Goal: Contribute content: Contribute content

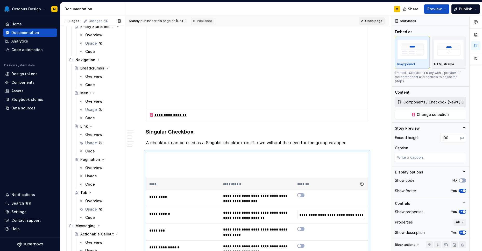
scroll to position [1119, 0]
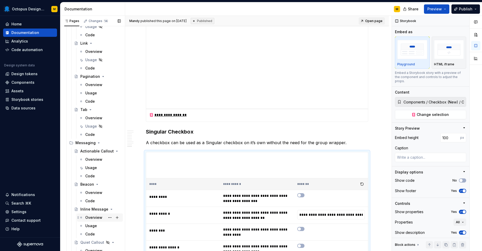
click at [95, 218] on div "Overview" at bounding box center [93, 217] width 17 height 5
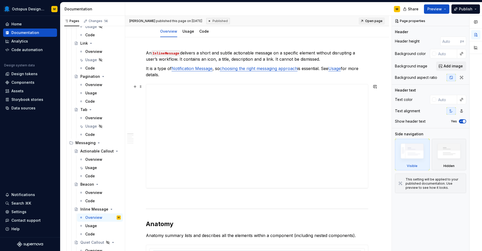
scroll to position [65, 0]
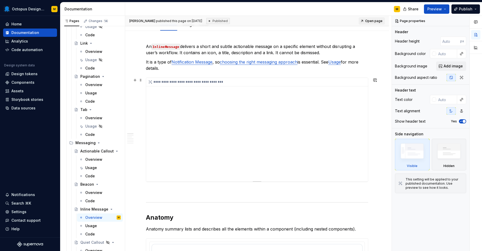
click at [254, 85] on div "**********" at bounding box center [258, 82] width 225 height 9
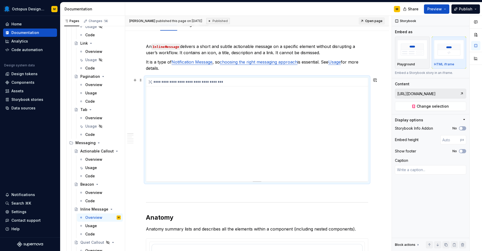
click at [254, 84] on div "**********" at bounding box center [258, 82] width 225 height 9
click at [418, 106] on span "Change selection" at bounding box center [433, 106] width 32 height 5
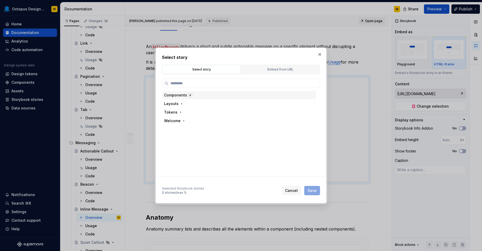
click at [190, 94] on icon "button" at bounding box center [190, 95] width 4 height 4
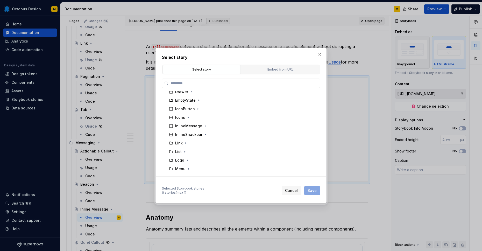
scroll to position [187, 0]
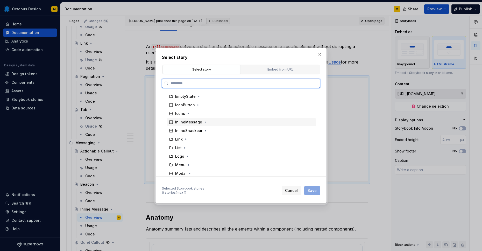
click at [190, 122] on div "InlineMessage" at bounding box center [188, 122] width 27 height 5
click at [186, 139] on div "Default" at bounding box center [186, 139] width 13 height 5
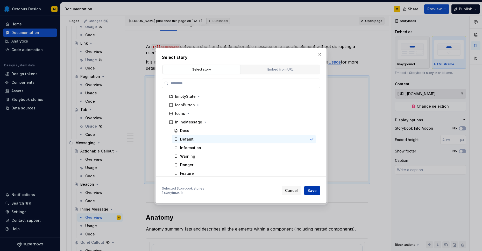
click at [314, 190] on span "Save" at bounding box center [312, 190] width 9 height 5
type textarea "*"
type input "Components / InlineMessage / Default"
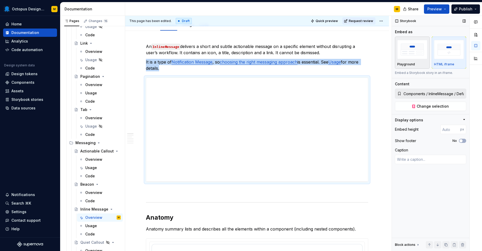
click at [411, 55] on img "button" at bounding box center [413, 49] width 30 height 19
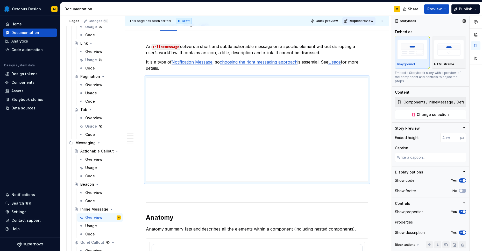
click at [462, 180] on icon "button" at bounding box center [461, 180] width 1 height 1
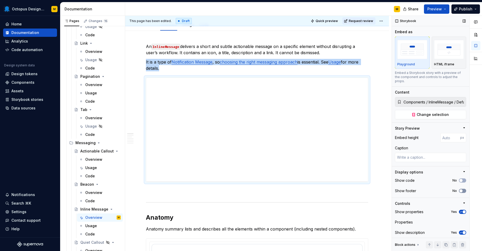
click at [463, 189] on icon "button" at bounding box center [461, 190] width 4 height 3
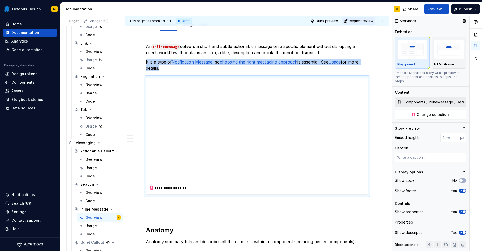
click at [461, 212] on icon "button" at bounding box center [461, 212] width 1 height 1
type textarea "*"
type input "354"
type textarea "*"
type input "328"
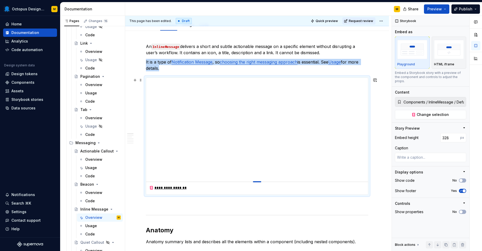
type textarea "*"
type input "296"
type textarea "*"
type input "254"
type textarea "*"
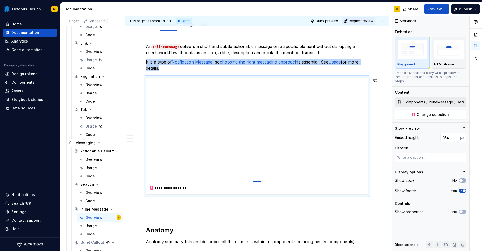
type input "217"
type textarea "*"
type input "210"
type textarea "*"
type input "204"
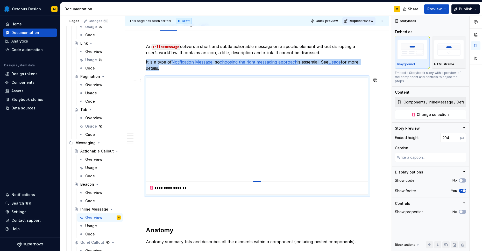
type textarea "*"
type input "199"
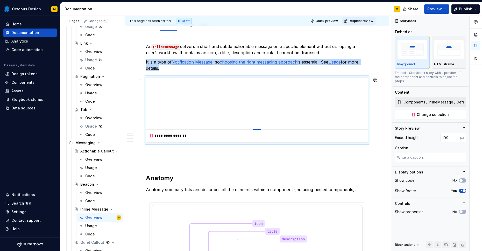
type textarea "*"
type input "195"
type textarea "*"
type input "194"
type textarea "*"
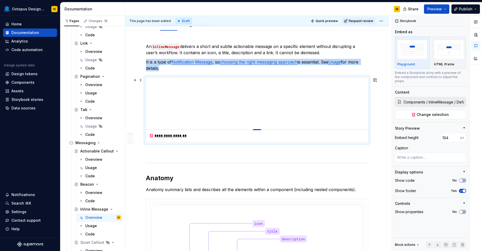
type input "189"
type textarea "*"
type input "187"
type textarea "*"
type input "184"
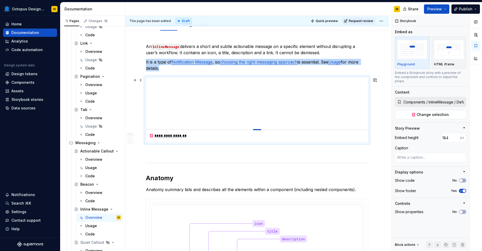
type textarea "*"
type input "182"
type textarea "*"
type input "176"
type textarea "*"
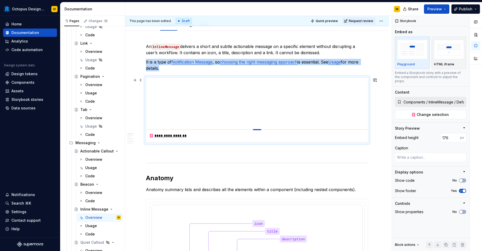
type input "171"
type textarea "*"
type input "167"
type textarea "*"
type input "162"
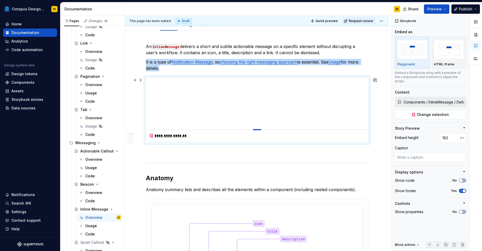
type textarea "*"
type input "161"
type textarea "*"
type input "148"
type textarea "*"
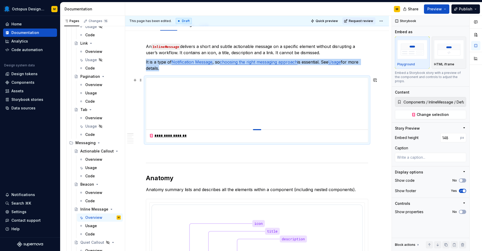
type input "145"
type textarea "*"
type input "138"
type textarea "*"
type input "133"
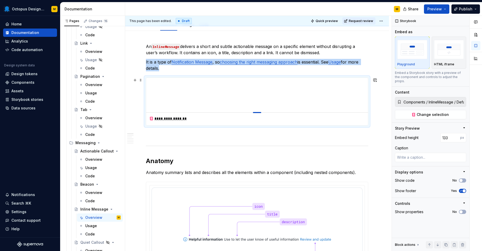
type textarea "*"
type input "128"
type textarea "*"
type input "123"
type textarea "*"
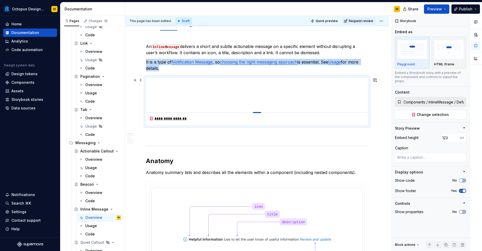
type input "120"
type textarea "*"
type input "117"
type textarea "*"
type input "116"
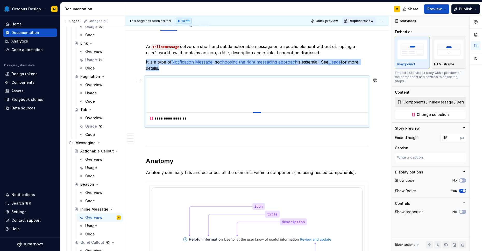
type textarea "*"
type input "115"
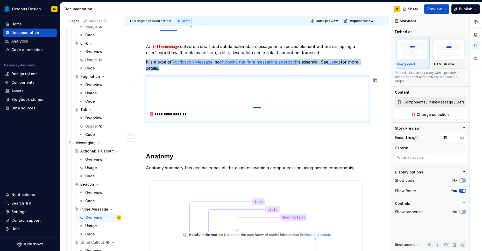
type textarea "*"
type input "116"
type textarea "*"
type input "117"
type textarea "*"
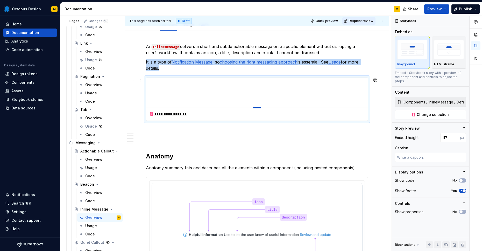
type input "118"
type textarea "*"
type input "119"
type textarea "*"
type input "120"
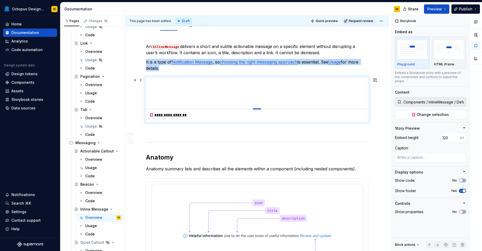
type textarea "*"
type input "121"
type textarea "*"
type input "122"
drag, startPoint x: 260, startPoint y: 182, endPoint x: 265, endPoint y: 109, distance: 72.3
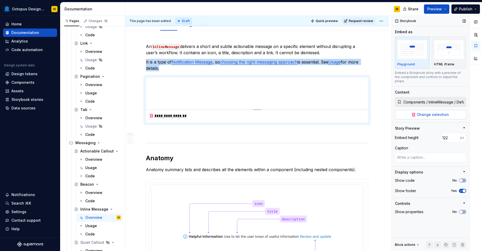
click at [418, 112] on span "Change selection" at bounding box center [433, 114] width 32 height 5
type textarea "*"
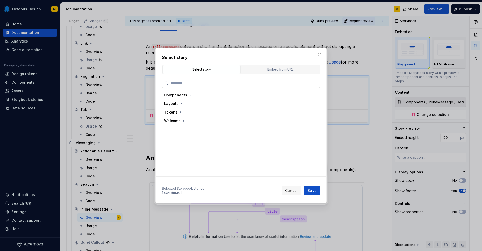
click at [201, 83] on input "search" at bounding box center [244, 83] width 151 height 5
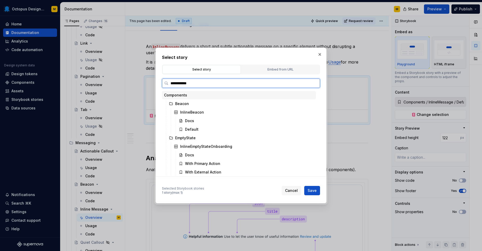
type input "**********"
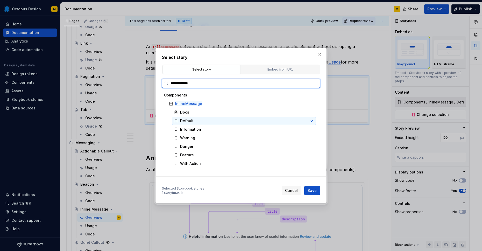
click at [189, 120] on div "Default" at bounding box center [186, 120] width 13 height 5
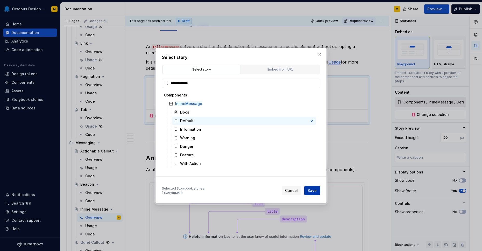
click at [315, 188] on span "Save" at bounding box center [312, 190] width 9 height 5
type textarea "*"
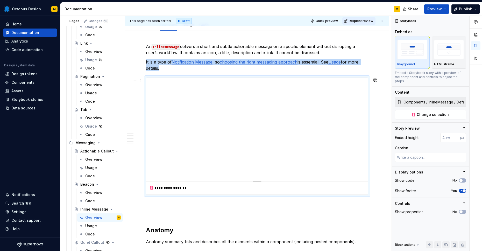
click at [259, 181] on div at bounding box center [257, 181] width 36 height 1
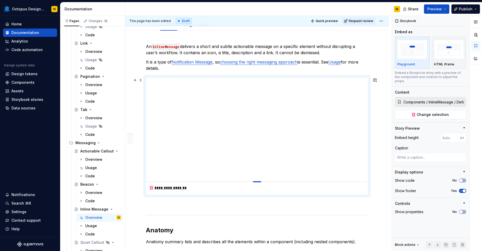
type textarea "*"
type input "313"
type textarea "*"
type input "278"
type textarea "*"
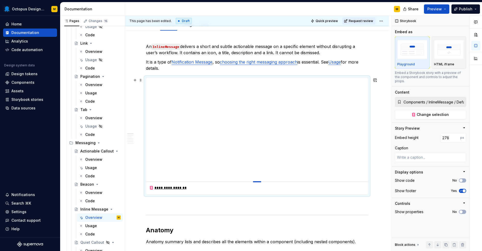
type input "253"
type textarea "*"
type input "238"
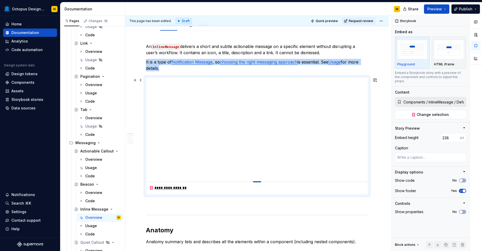
type textarea "*"
type input "219"
type textarea "*"
type input "207"
type textarea "*"
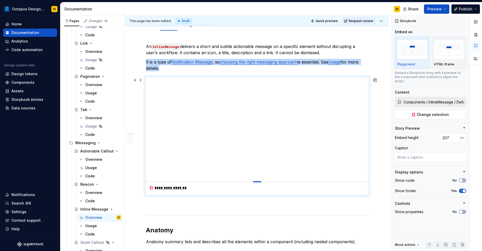
type input "201"
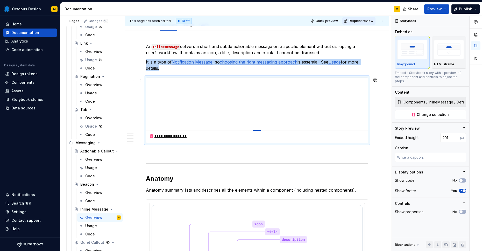
type textarea "*"
type input "194"
type textarea "*"
type input "185"
type textarea "*"
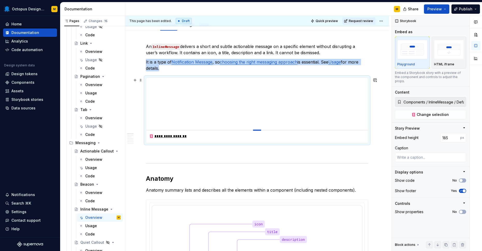
type input "179"
type textarea "*"
type input "174"
type textarea "*"
type input "166"
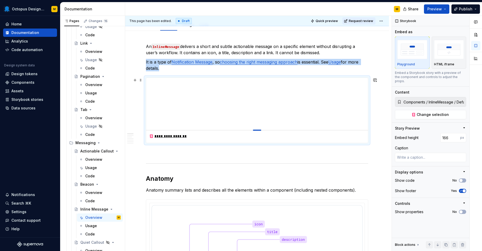
type textarea "*"
type input "163"
type textarea "*"
type input "160"
type textarea "*"
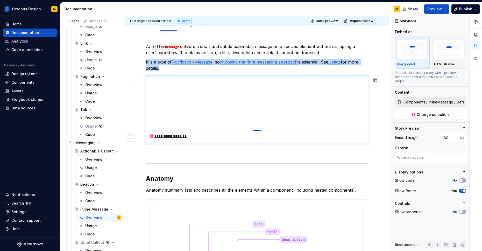
type input "158"
type textarea "*"
type input "157"
type textarea "*"
type input "156"
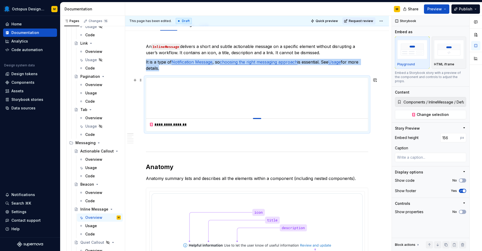
type textarea "*"
type input "154"
type textarea "*"
type input "151"
type textarea "*"
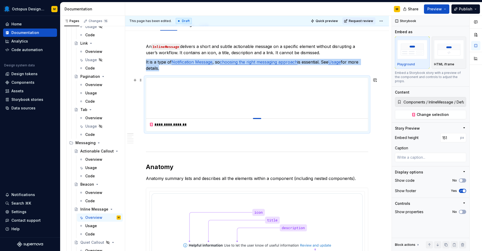
type input "146"
type textarea "*"
type input "140"
type textarea "*"
type input "135"
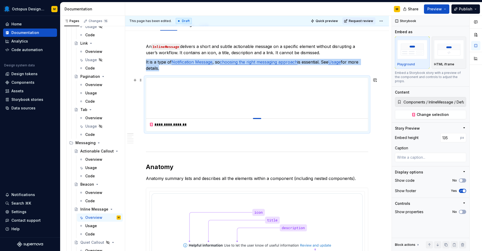
type textarea "*"
type input "129"
type textarea "*"
type input "126"
type textarea "*"
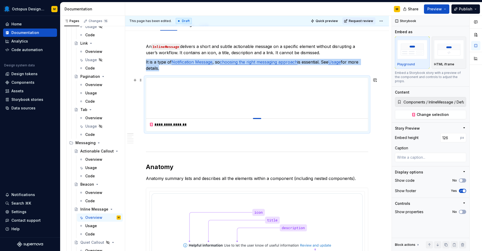
type input "123"
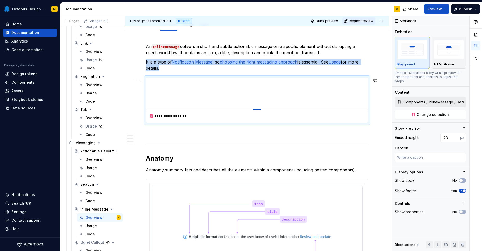
type textarea "*"
type input "124"
type textarea "*"
type input "125"
type textarea "*"
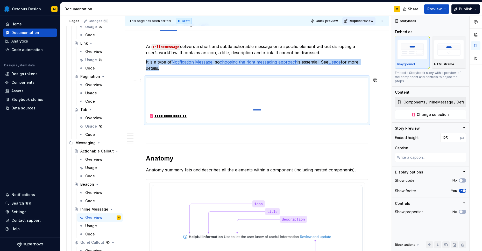
type input "126"
type textarea "*"
type input "128"
type textarea "*"
type input "130"
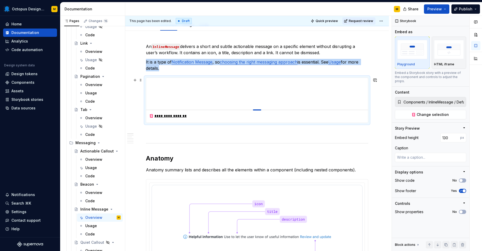
type textarea "*"
type input "132"
type textarea "*"
type input "134"
type textarea "*"
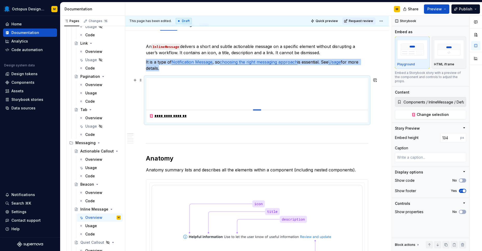
type input "138"
type textarea "*"
type input "139"
type textarea "*"
type input "140"
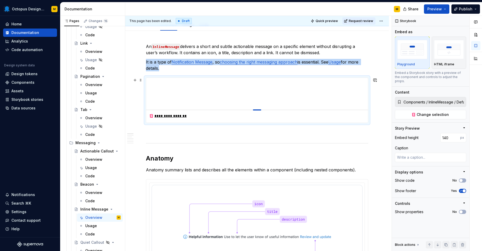
type textarea "*"
type input "141"
drag, startPoint x: 259, startPoint y: 182, endPoint x: 260, endPoint y: 114, distance: 67.5
click at [260, 111] on div at bounding box center [257, 109] width 8 height 1
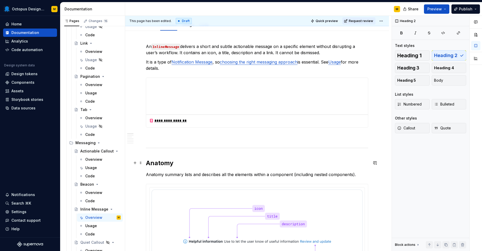
click at [247, 164] on h2 "Anatomy" at bounding box center [257, 163] width 223 height 8
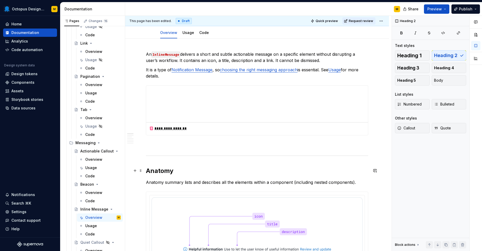
scroll to position [0, 0]
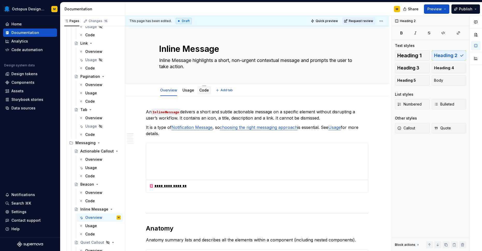
click at [204, 89] on link "Code" at bounding box center [204, 90] width 10 height 4
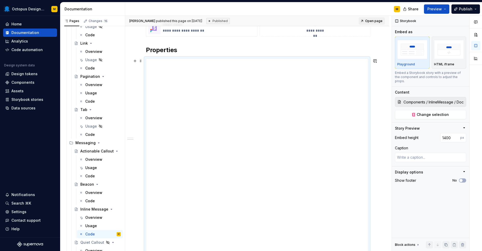
scroll to position [130, 0]
click at [427, 112] on span "Change selection" at bounding box center [433, 114] width 32 height 5
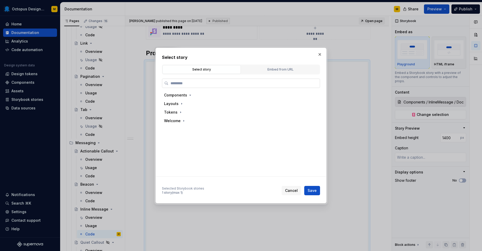
type textarea "*"
type input "******"
type textarea "*"
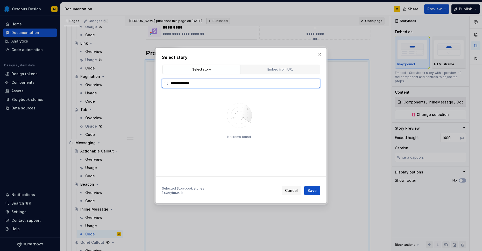
click at [188, 84] on input "**********" at bounding box center [244, 83] width 151 height 5
click at [181, 83] on input "**********" at bounding box center [244, 83] width 151 height 5
type input "**********"
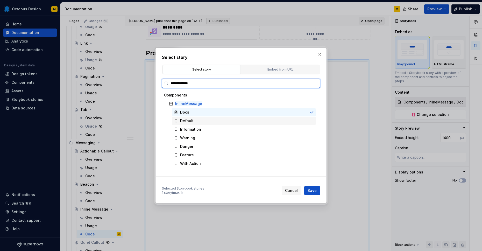
click at [190, 120] on div "Default" at bounding box center [186, 120] width 13 height 5
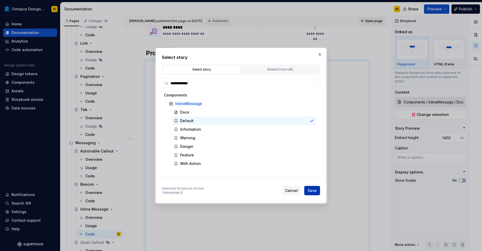
click at [314, 189] on span "Save" at bounding box center [312, 190] width 9 height 5
type textarea "*"
type input "Components / InlineMessage / Default"
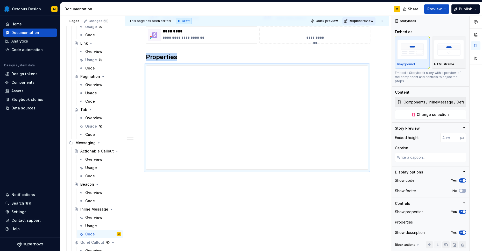
scroll to position [126, 0]
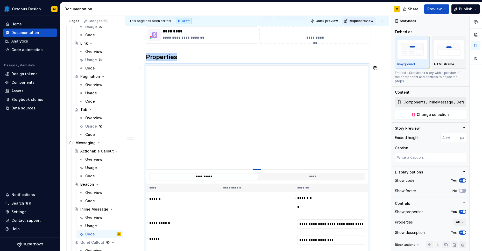
type textarea "*"
type input "399"
type textarea "*"
type input "349"
type textarea "*"
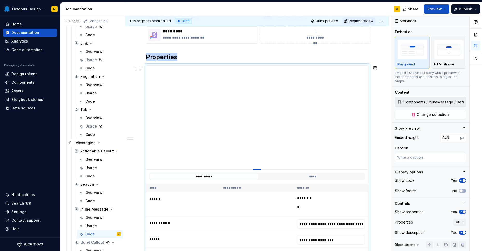
type input "318"
type textarea "*"
type input "282"
type textarea "*"
type input "247"
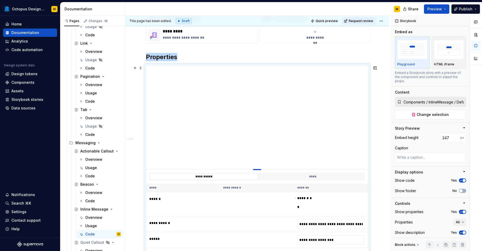
type textarea "*"
type input "225"
type textarea "*"
type input "206"
type textarea "*"
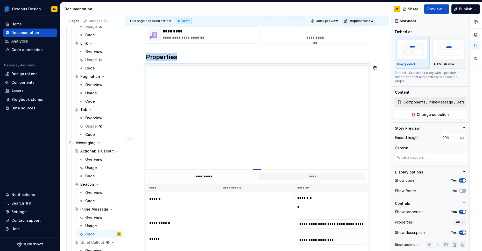
type input "185"
type textarea "*"
type input "169"
type textarea "*"
type input "158"
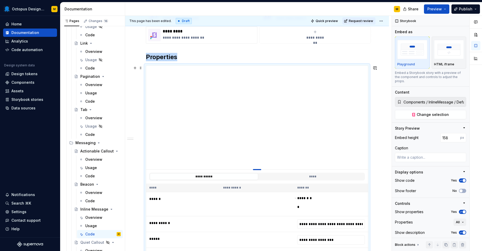
type textarea "*"
type input "149"
type textarea "*"
type input "146"
type textarea "*"
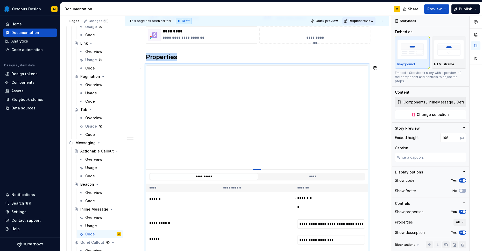
type input "140"
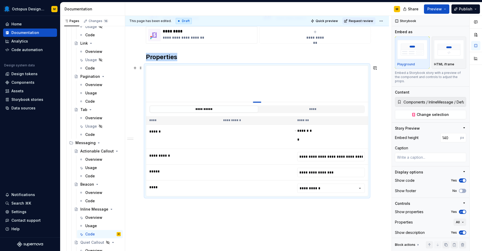
type textarea "*"
type input "137"
type textarea "*"
type input "136"
type textarea "*"
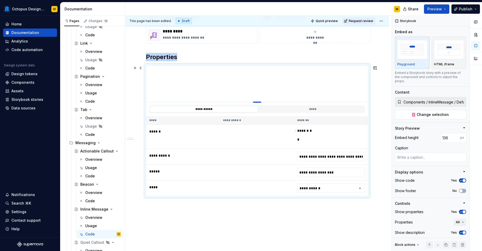
type input "135"
type textarea "*"
type input "136"
type textarea "*"
type input "135"
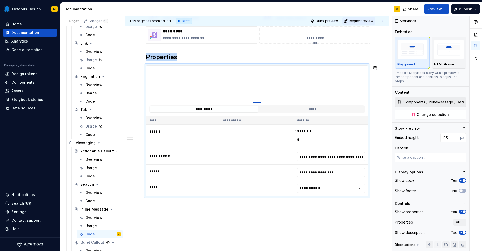
type textarea "*"
type input "130"
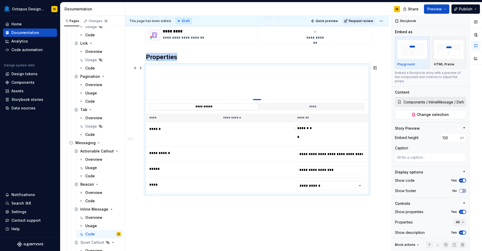
type textarea "*"
type input "125"
type textarea "*"
type input "120"
type textarea "*"
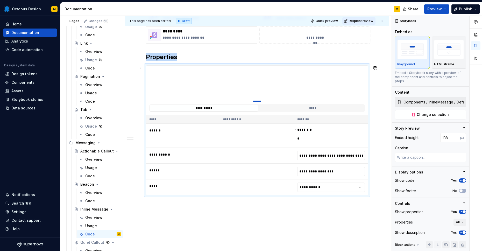
drag, startPoint x: 257, startPoint y: 170, endPoint x: 271, endPoint y: 101, distance: 69.6
click at [296, 203] on div "**********" at bounding box center [257, 123] width 264 height 307
click at [328, 156] on input "**********" at bounding box center [332, 155] width 68 height 9
click at [247, 222] on div "**********" at bounding box center [257, 123] width 264 height 307
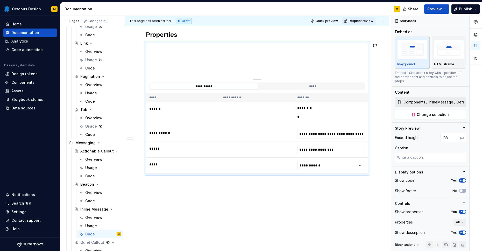
scroll to position [149, 0]
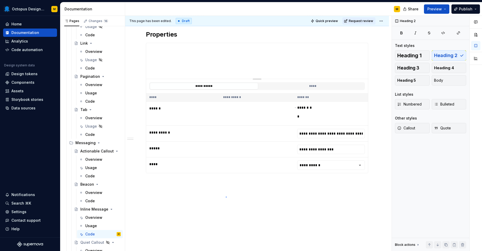
click at [226, 197] on div "**********" at bounding box center [258, 134] width 267 height 236
click at [383, 185] on div "**********" at bounding box center [257, 100] width 264 height 307
click at [151, 183] on p "WIth Action" at bounding box center [257, 183] width 223 height 6
click at [155, 184] on p "With Action" at bounding box center [257, 183] width 223 height 6
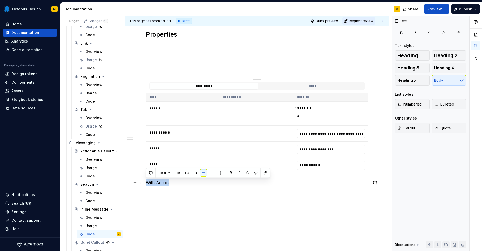
click at [155, 184] on p "With Action" at bounding box center [257, 183] width 223 height 6
click at [187, 172] on button "button" at bounding box center [186, 172] width 7 height 7
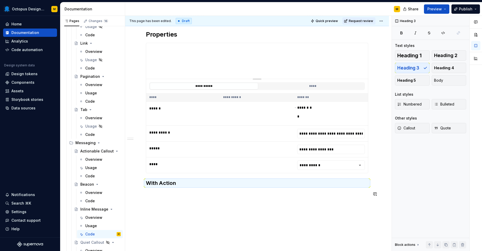
click at [169, 198] on div "**********" at bounding box center [257, 82] width 223 height 244
click at [194, 203] on div "**********" at bounding box center [257, 82] width 223 height 244
click at [197, 202] on div "**********" at bounding box center [257, 82] width 223 height 244
click at [198, 200] on div "**********" at bounding box center [257, 82] width 223 height 244
click at [195, 180] on h3 "With Action" at bounding box center [257, 183] width 223 height 7
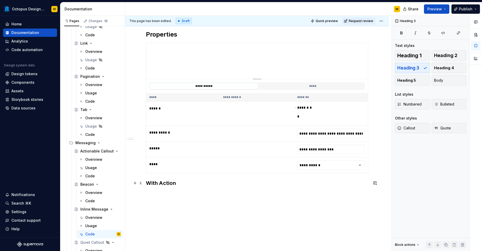
click at [195, 182] on h3 "With Action" at bounding box center [257, 183] width 223 height 7
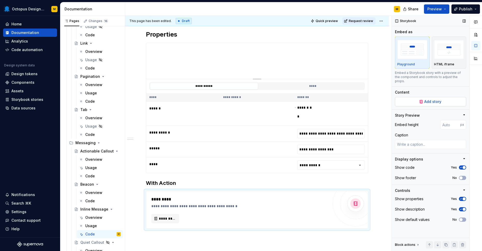
click at [430, 101] on button "Add story" at bounding box center [430, 101] width 71 height 9
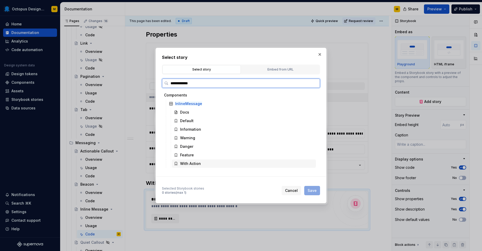
click at [186, 165] on div "With Action" at bounding box center [190, 163] width 21 height 5
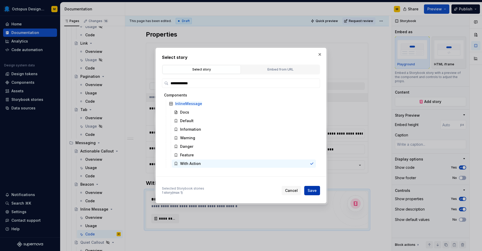
click at [306, 190] on button "Save" at bounding box center [313, 190] width 16 height 9
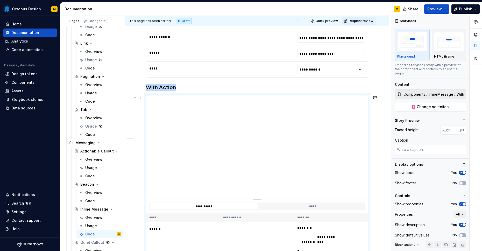
scroll to position [260, 0]
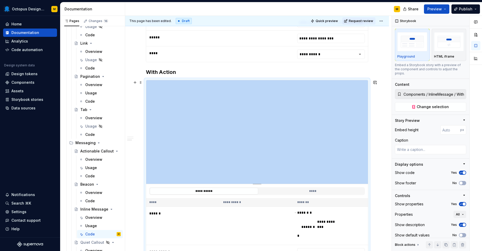
click at [114, 78] on div "Pages Changes 16 Add Accessibility guide for tree Page tree. Navigate the tree …" at bounding box center [271, 135] width 422 height 238
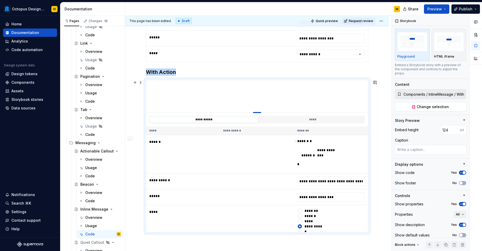
drag, startPoint x: 258, startPoint y: 184, endPoint x: 261, endPoint y: 112, distance: 71.7
click at [261, 112] on div at bounding box center [257, 112] width 8 height 1
click at [320, 240] on div "**********" at bounding box center [257, 50] width 223 height 402
click at [466, 181] on button "No" at bounding box center [462, 183] width 7 height 4
click at [462, 234] on span "button" at bounding box center [461, 235] width 3 height 3
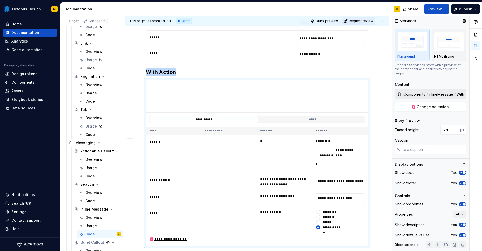
click at [462, 234] on icon "button" at bounding box center [461, 235] width 4 height 3
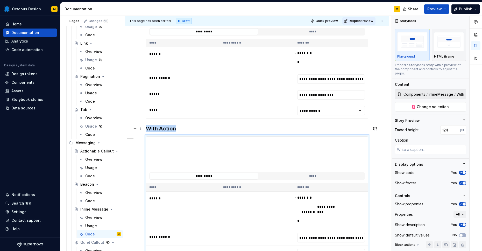
scroll to position [156, 0]
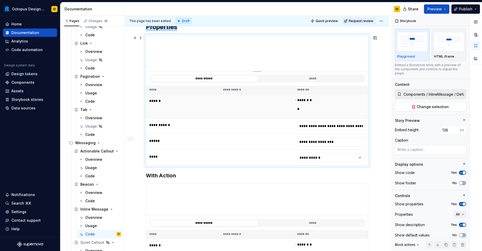
click at [260, 104] on td at bounding box center [257, 106] width 74 height 24
click at [464, 181] on button "No" at bounding box center [462, 183] width 7 height 4
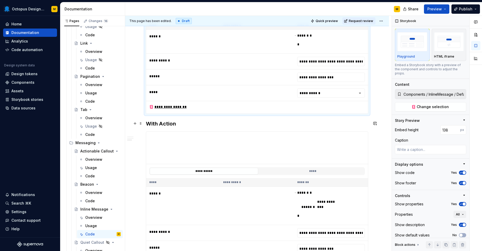
scroll to position [222, 0]
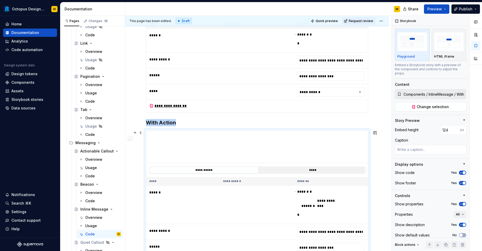
click at [321, 168] on button "****" at bounding box center [313, 170] width 108 height 7
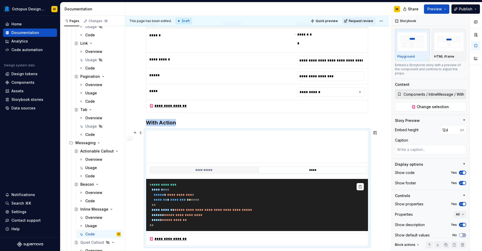
click at [212, 198] on pre "**********" at bounding box center [257, 205] width 222 height 52
click at [221, 169] on button "**********" at bounding box center [204, 170] width 108 height 7
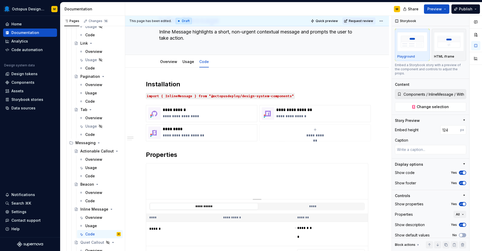
scroll to position [0, 0]
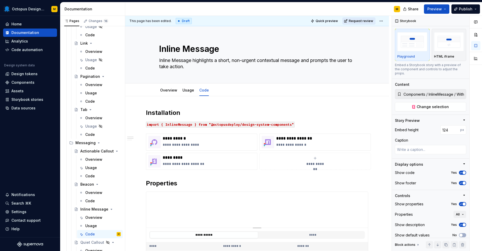
click at [359, 20] on span "Request review" at bounding box center [361, 21] width 24 height 4
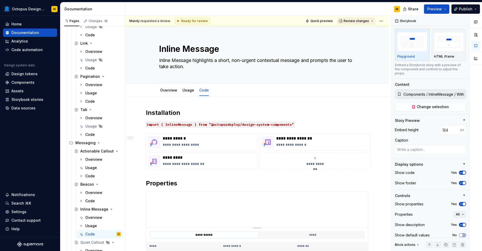
click at [356, 23] on span "Review changes" at bounding box center [356, 21] width 25 height 4
click at [355, 30] on div "Approve" at bounding box center [373, 31] width 45 height 5
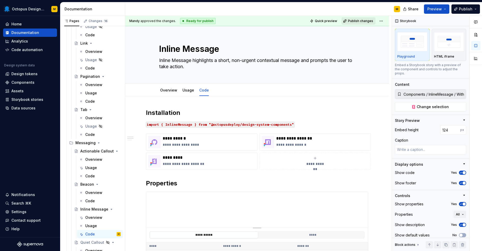
click at [361, 21] on span "Publish changes" at bounding box center [360, 21] width 25 height 4
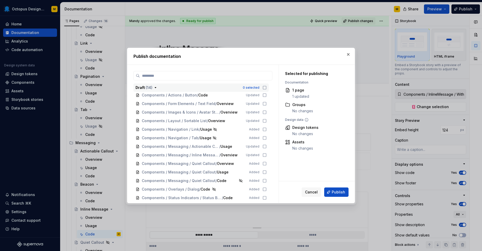
scroll to position [69, 0]
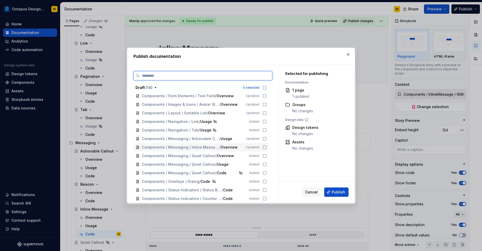
click at [267, 148] on icon at bounding box center [265, 147] width 4 height 4
click at [341, 194] on span "Publish" at bounding box center [338, 192] width 13 height 5
